Goal: Task Accomplishment & Management: Manage account settings

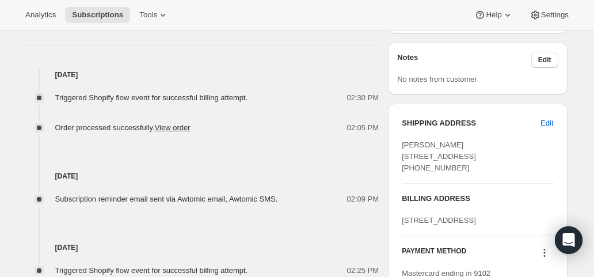
scroll to position [633, 0]
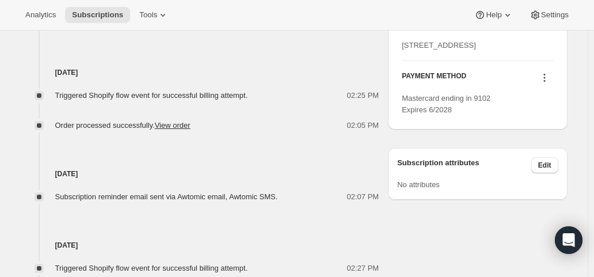
click at [545, 83] on icon at bounding box center [545, 78] width 12 height 12
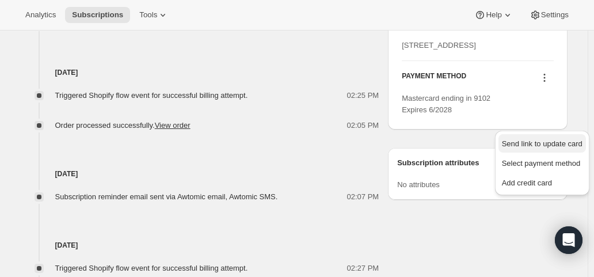
click at [547, 144] on span "Send link to update card" at bounding box center [542, 143] width 81 height 9
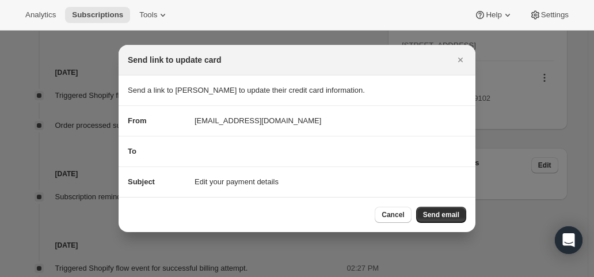
click at [255, 148] on div "To" at bounding box center [297, 152] width 338 height 12
click at [201, 151] on div "To" at bounding box center [297, 152] width 338 height 12
click at [158, 150] on div "To" at bounding box center [157, 152] width 58 height 12
click at [135, 151] on span "To" at bounding box center [132, 151] width 9 height 9
click at [461, 56] on icon "Close" at bounding box center [461, 60] width 12 height 12
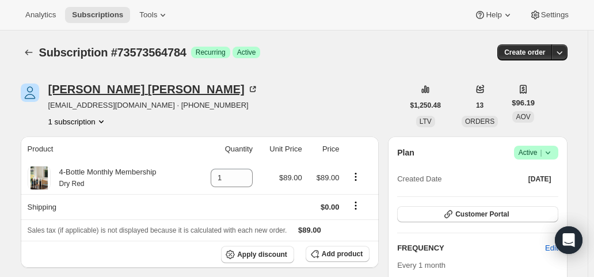
click at [96, 89] on div "[PERSON_NAME]" at bounding box center [153, 89] width 210 height 12
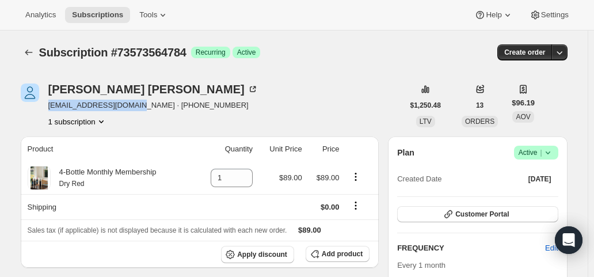
drag, startPoint x: 130, startPoint y: 107, endPoint x: 52, endPoint y: 105, distance: 77.7
click at [52, 105] on span "[EMAIL_ADDRESS][DOMAIN_NAME] · [PHONE_NUMBER]" at bounding box center [153, 106] width 210 height 12
copy span "[EMAIL_ADDRESS][DOMAIN_NAME]"
